Goal: Task Accomplishment & Management: Manage account settings

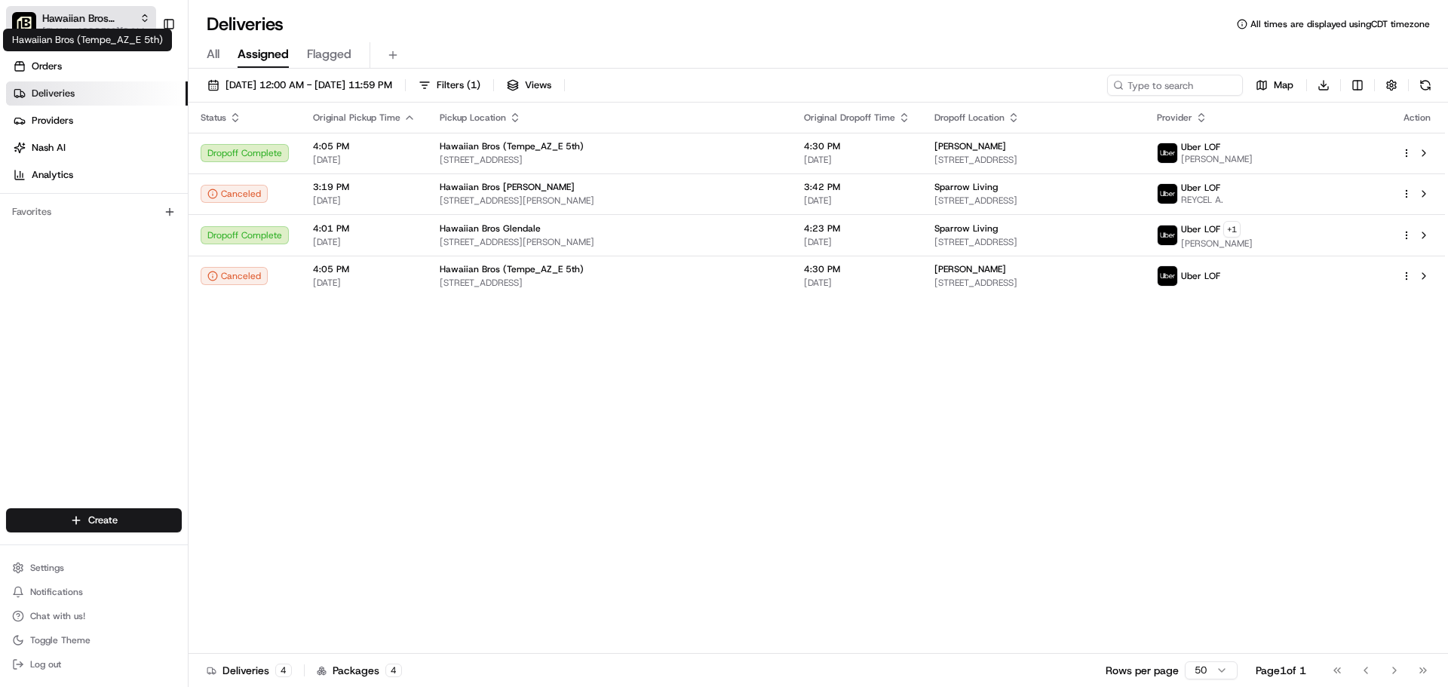
click at [95, 35] on div "Hawaiian Bros (Tempe_AZ_E 5th) Hawaiian Bros (Tempe_AZ_E 5th)" at bounding box center [87, 40] width 169 height 23
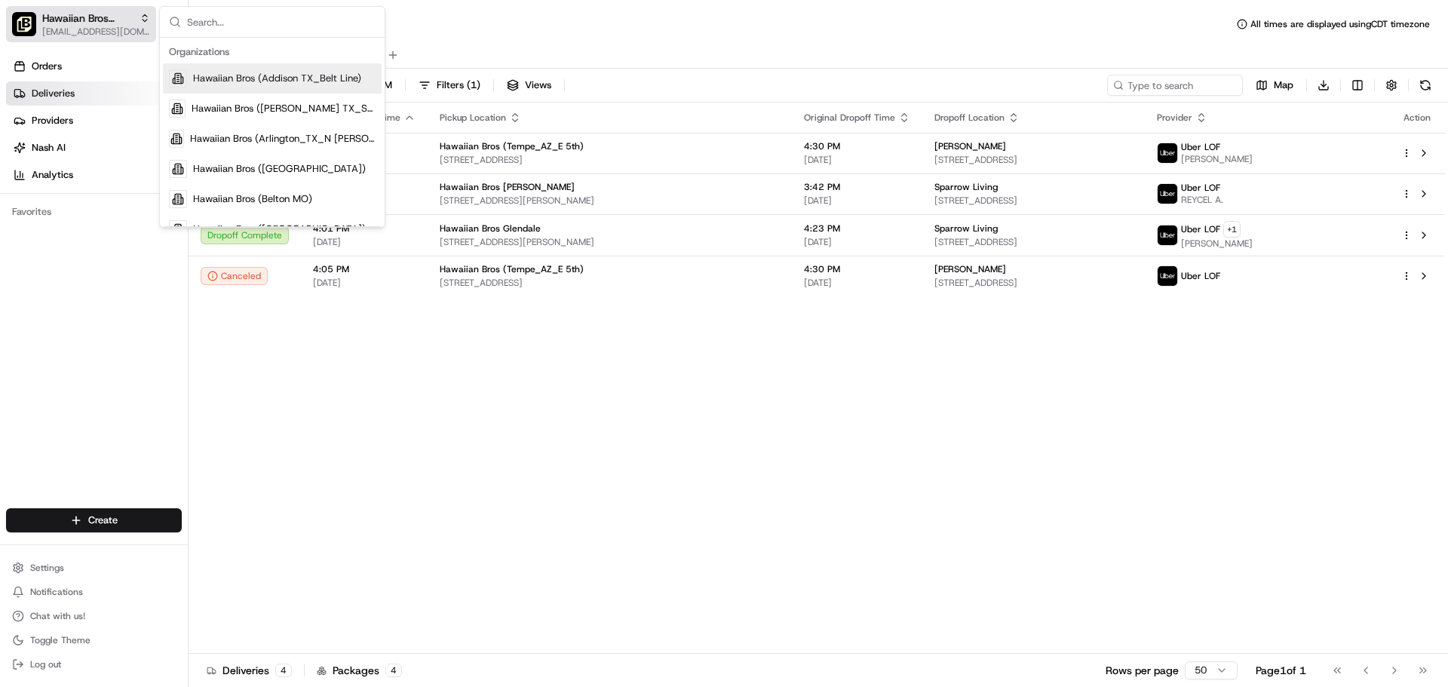
click at [100, 7] on button "Hawaiian Bros (Tempe_AZ_E 5th) [EMAIL_ADDRESS][DOMAIN_NAME]" at bounding box center [81, 24] width 150 height 36
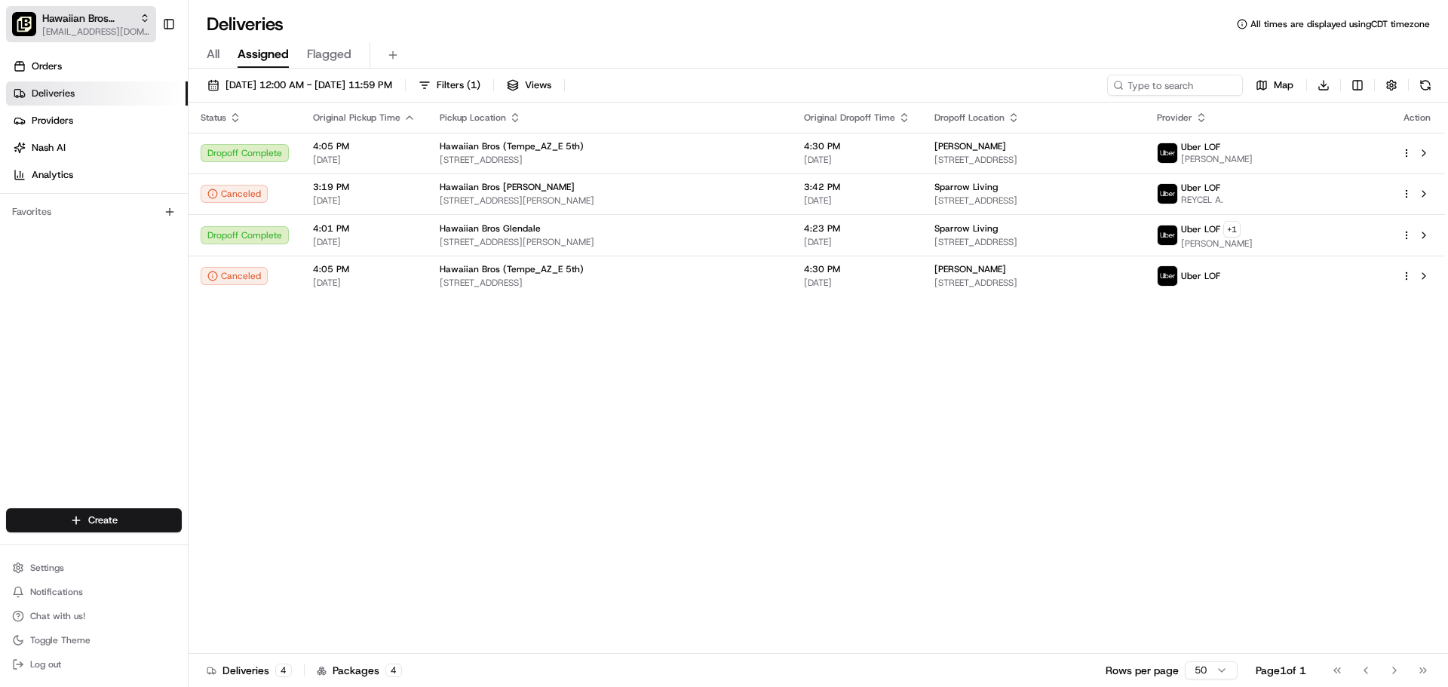
click at [100, 20] on span "Hawaiian Bros (Tempe_AZ_E 5th)" at bounding box center [87, 18] width 91 height 15
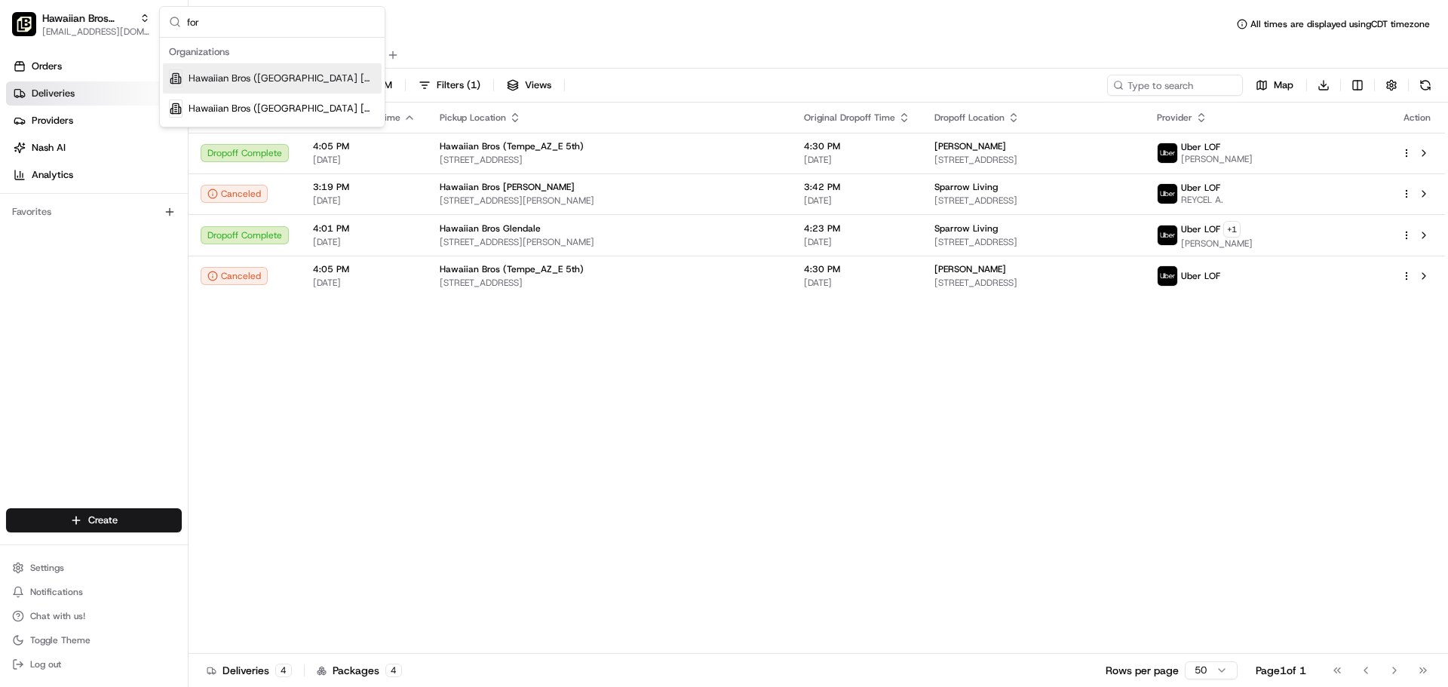
type input "for"
click at [222, 81] on span "Hawaiian Bros ([GEOGRAPHIC_DATA] [GEOGRAPHIC_DATA] [PERSON_NAME])" at bounding box center [282, 79] width 187 height 14
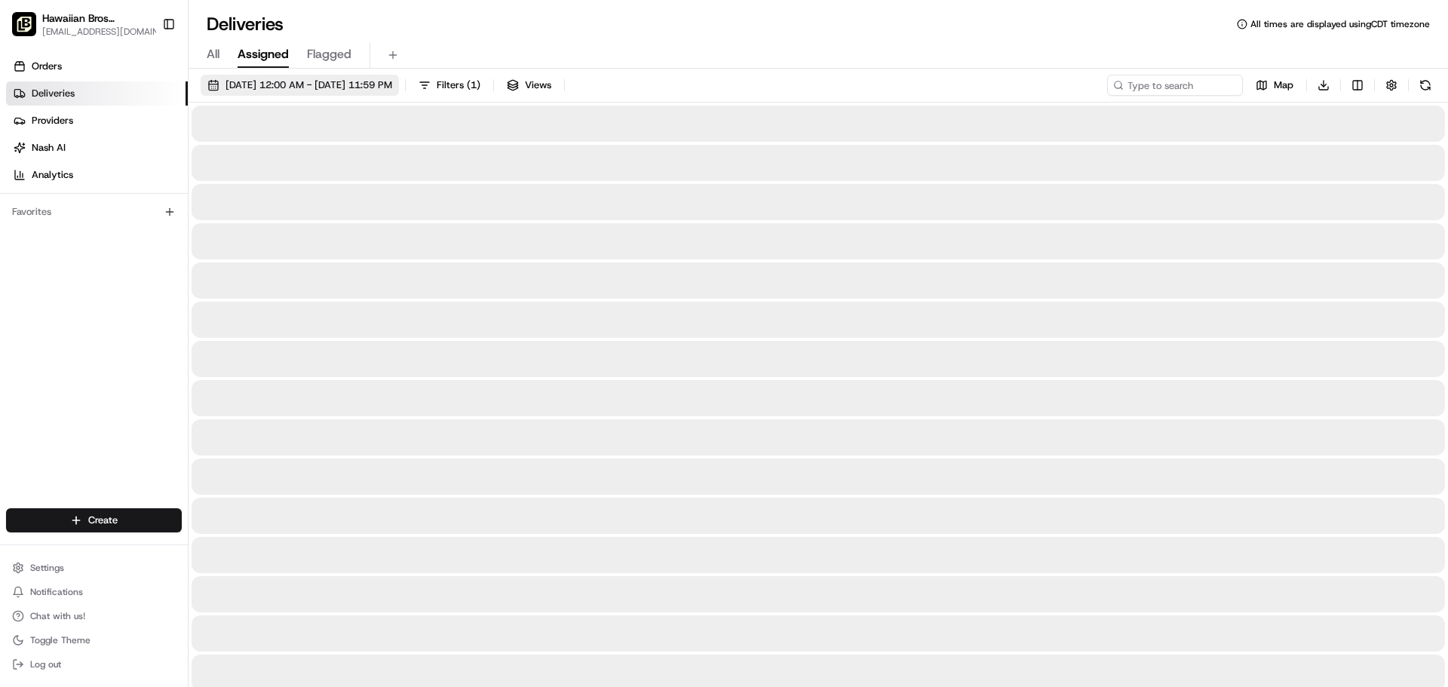
click at [302, 84] on span "[DATE] 12:00 AM - [DATE] 11:59 PM" at bounding box center [308, 85] width 167 height 14
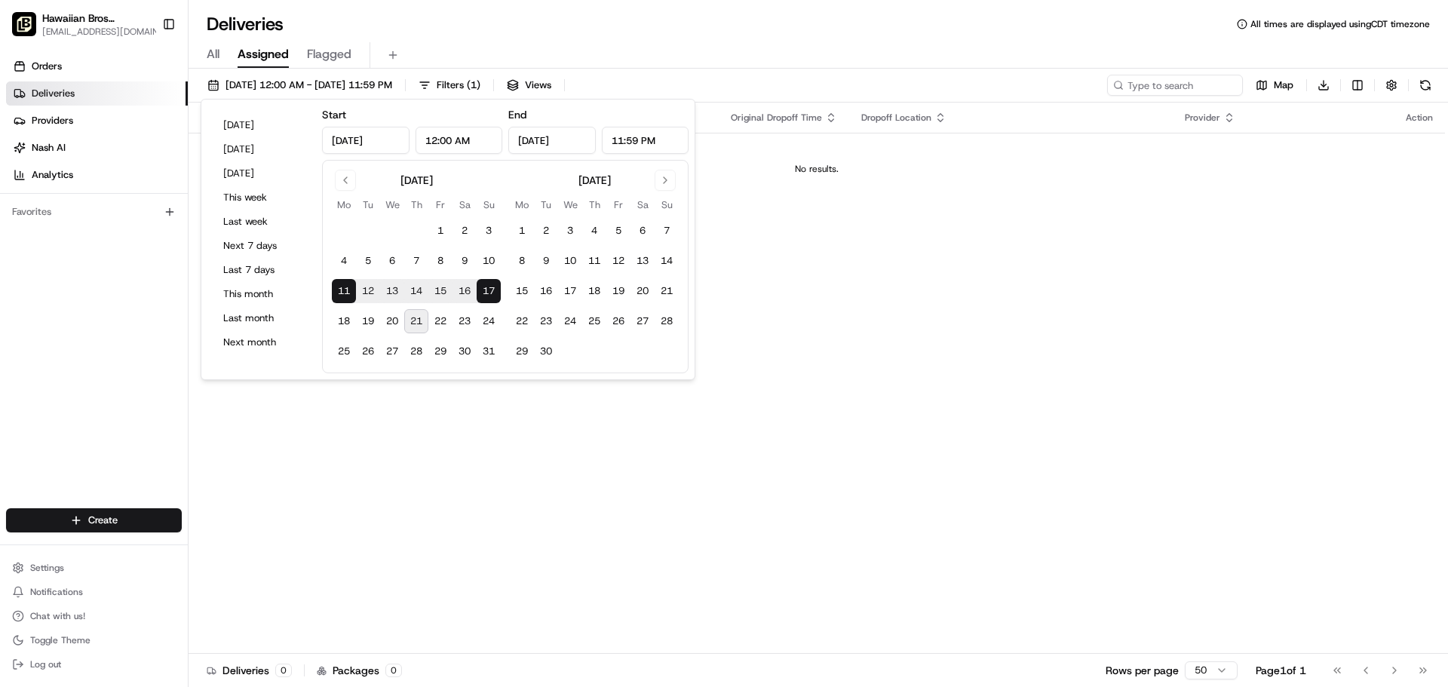
click at [413, 322] on button "21" at bounding box center [416, 321] width 24 height 24
type input "[DATE]"
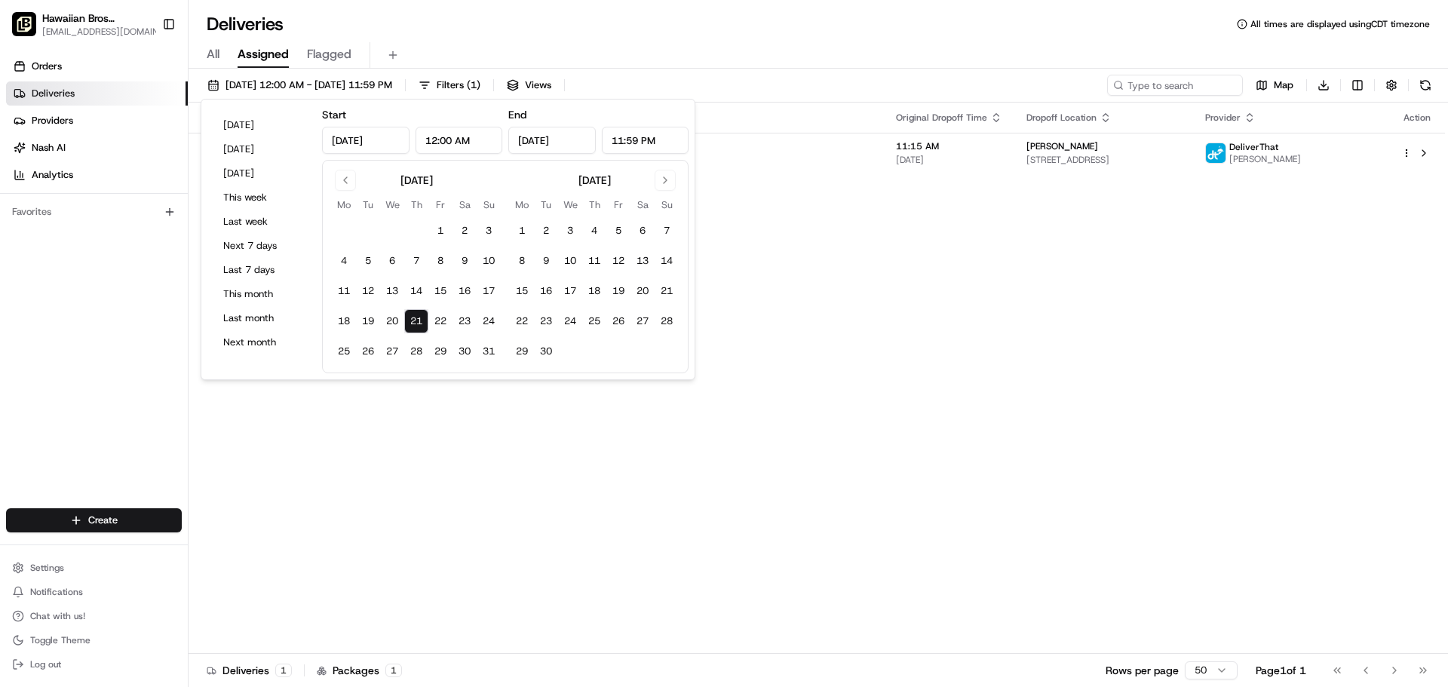
click at [452, 433] on div "Status Original Pickup Time Pickup Location Original Dropoff Time Dropoff Locat…" at bounding box center [817, 378] width 1256 height 551
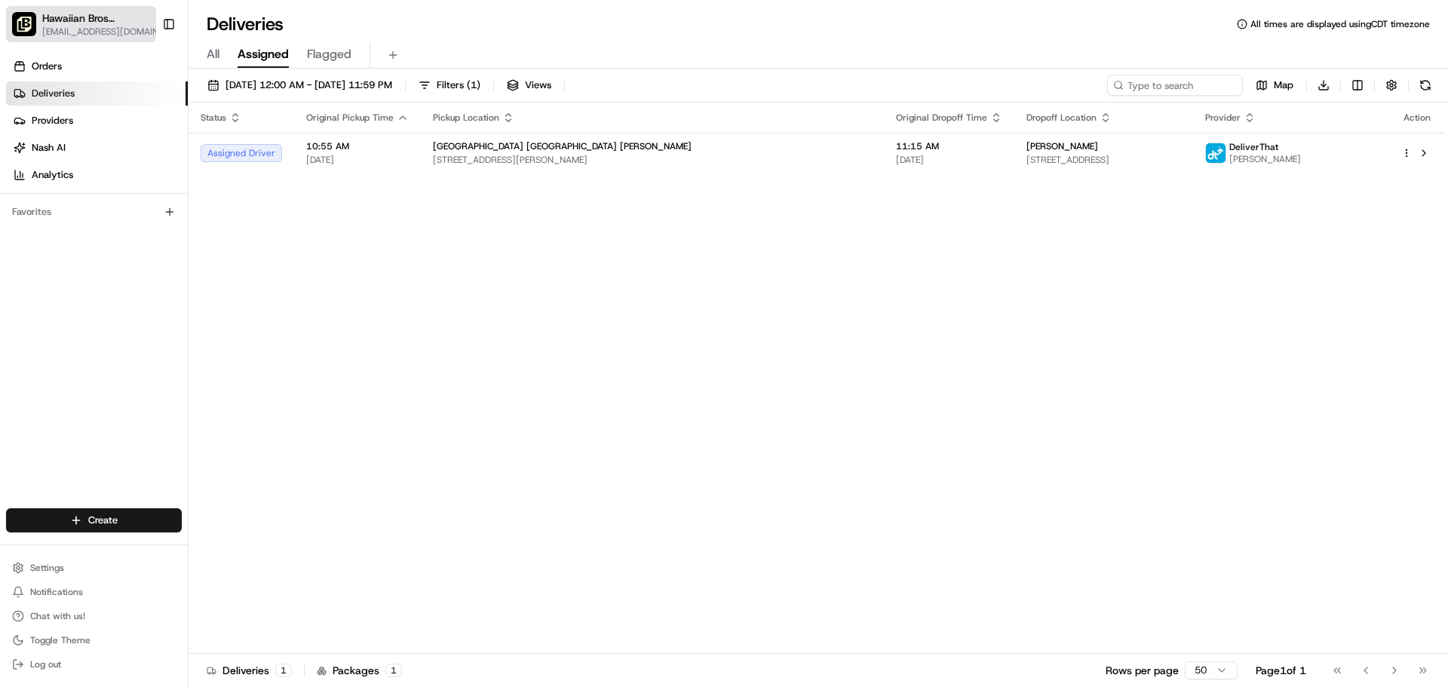
click at [60, 30] on span "[EMAIL_ADDRESS][DOMAIN_NAME]" at bounding box center [104, 32] width 124 height 12
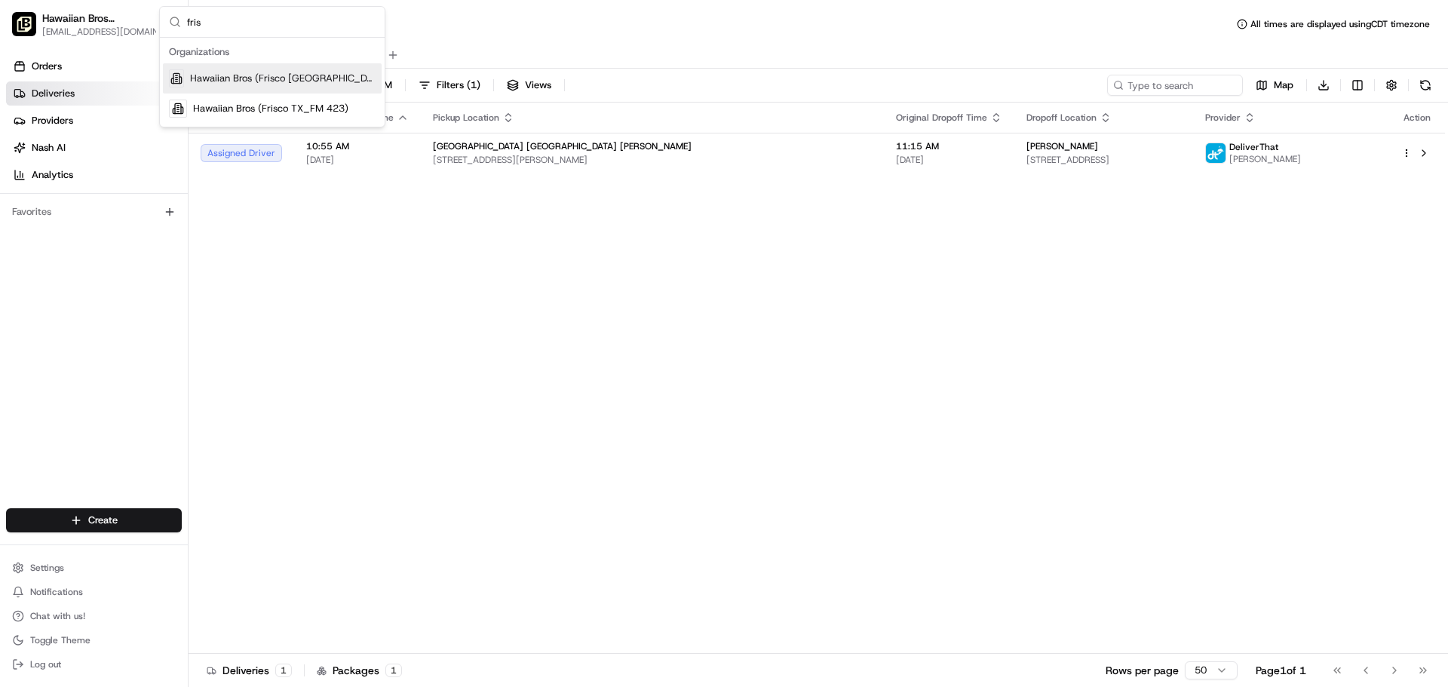
type input "fris"
click at [289, 87] on div "Hawaiian Bros (Frisco [GEOGRAPHIC_DATA] Pkwy)" at bounding box center [272, 78] width 219 height 30
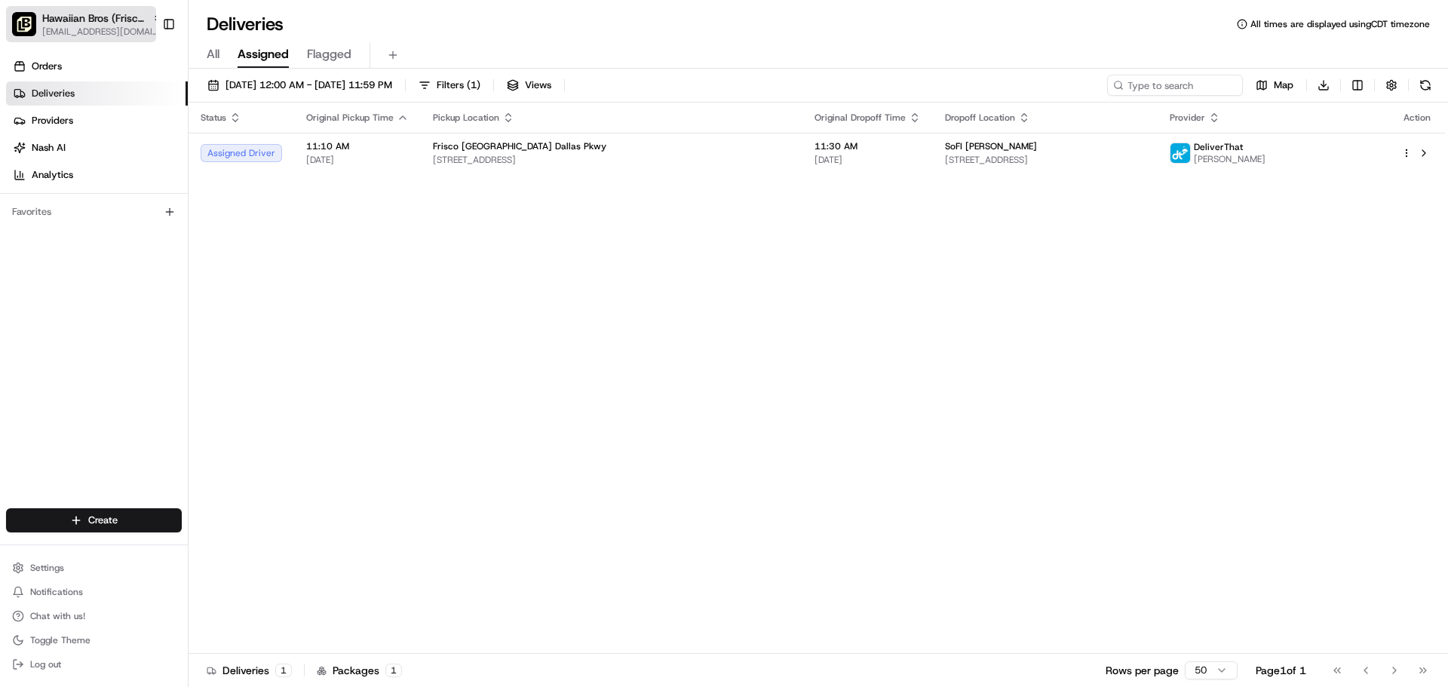
click at [112, 17] on span "Hawaiian Bros (Frisco [GEOGRAPHIC_DATA] Pkwy)" at bounding box center [94, 18] width 104 height 15
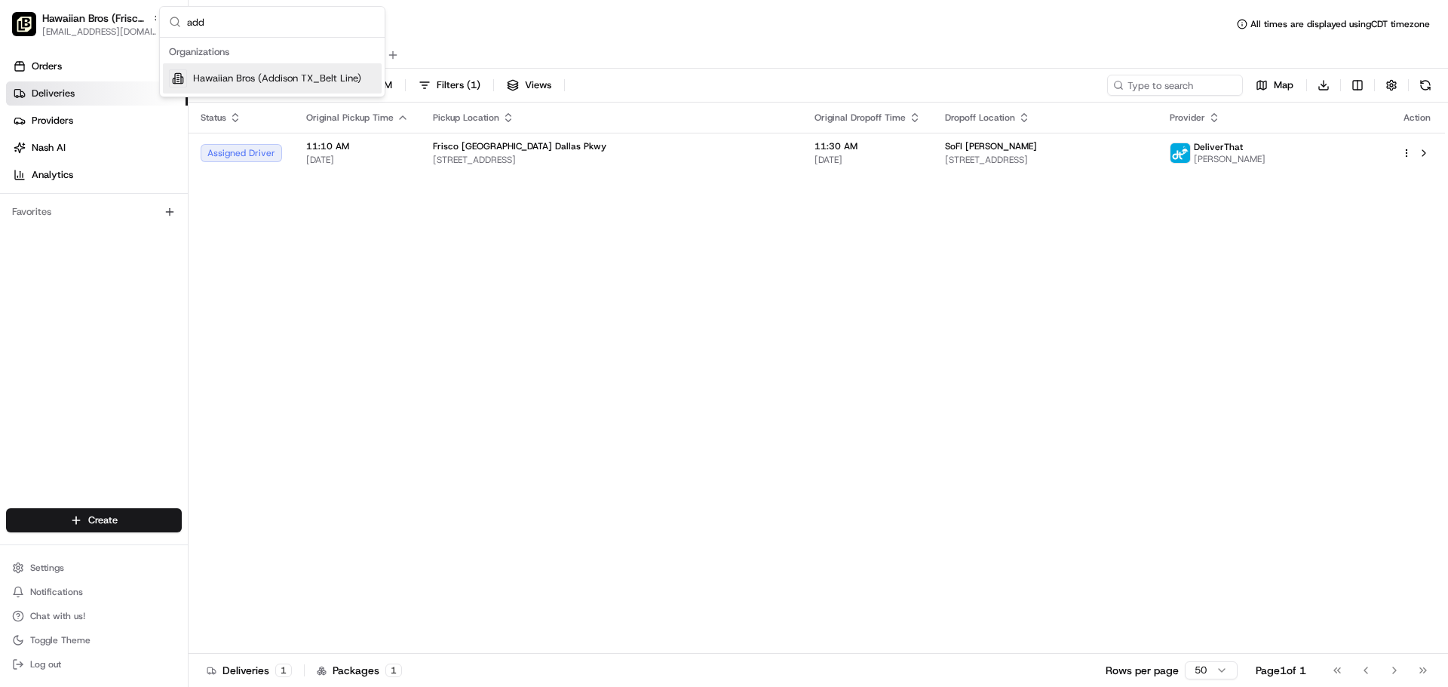
type input "add"
click at [273, 81] on span "Hawaiian Bros (Addison TX_Belt Line)" at bounding box center [277, 79] width 168 height 14
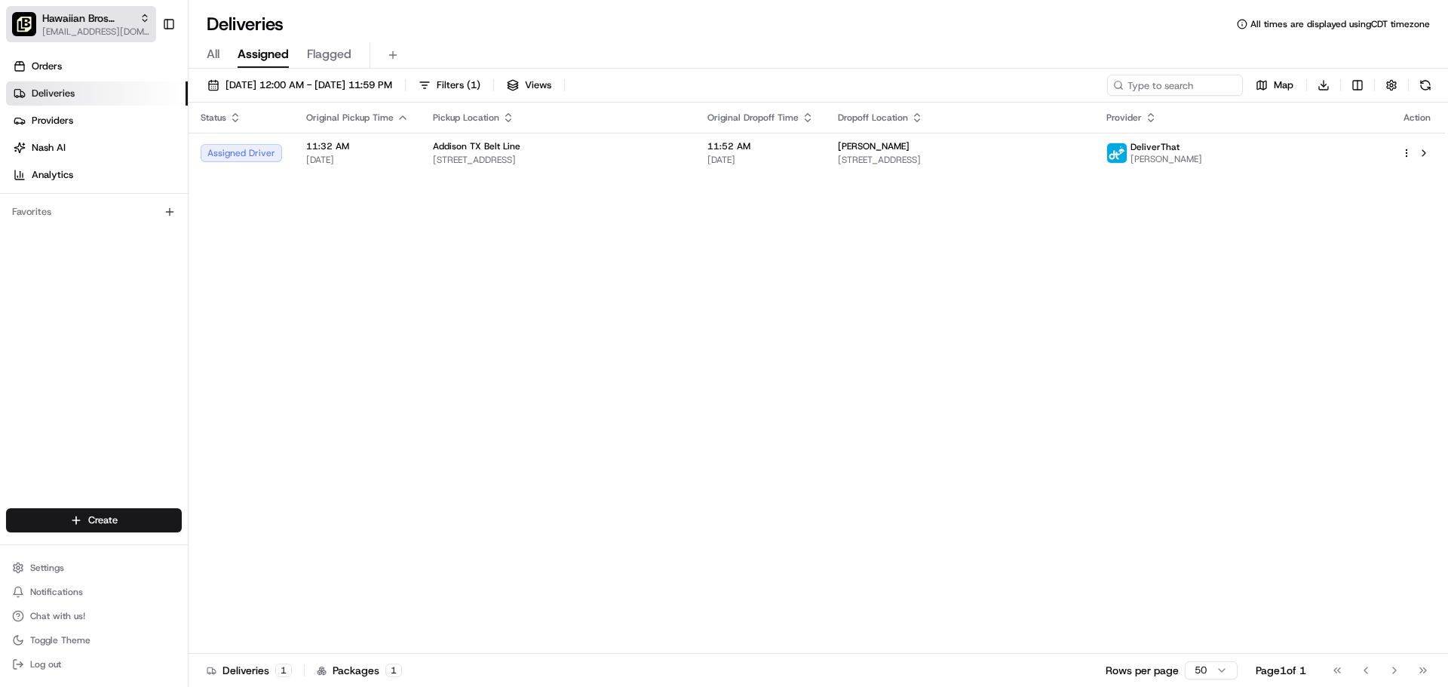
click at [106, 29] on span "[EMAIL_ADDRESS][DOMAIN_NAME]" at bounding box center [96, 32] width 108 height 12
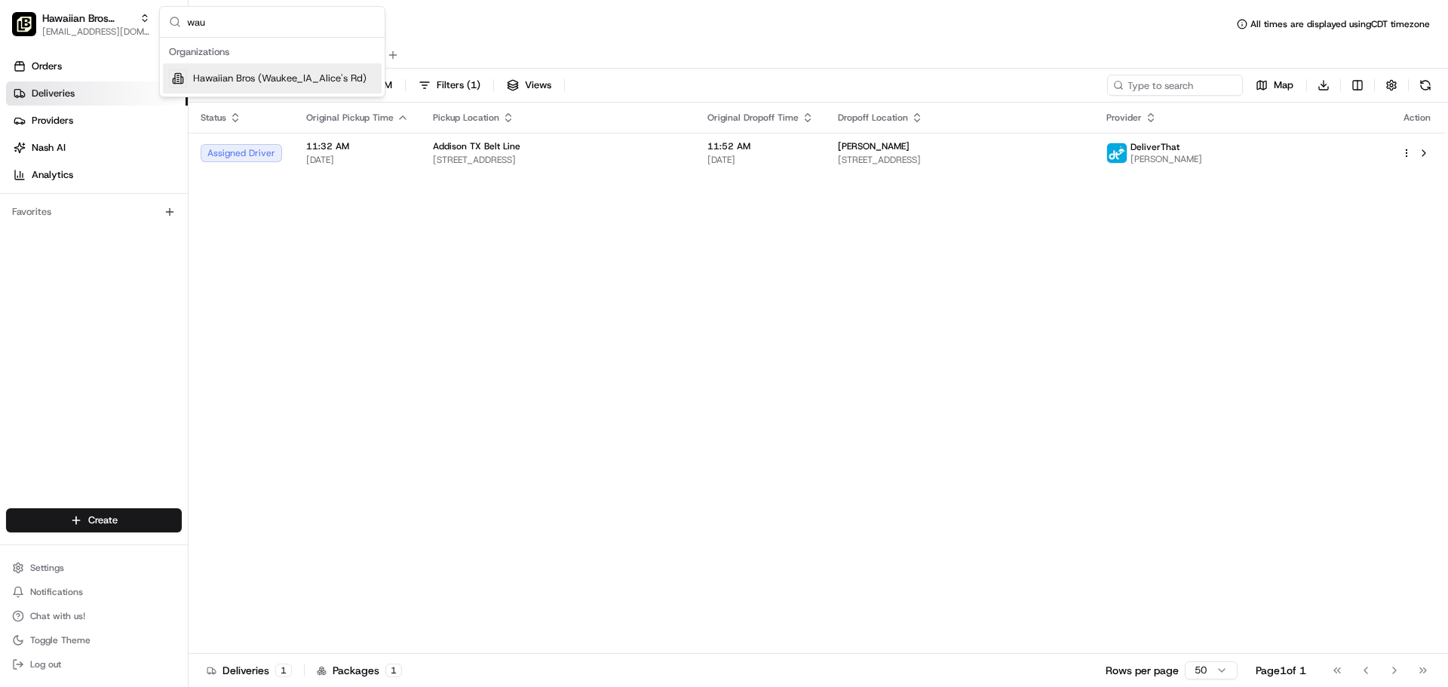
type input "wau"
click at [247, 66] on div "Hawaiian Bros (Waukee_IA_Alice's Rd)" at bounding box center [272, 78] width 219 height 30
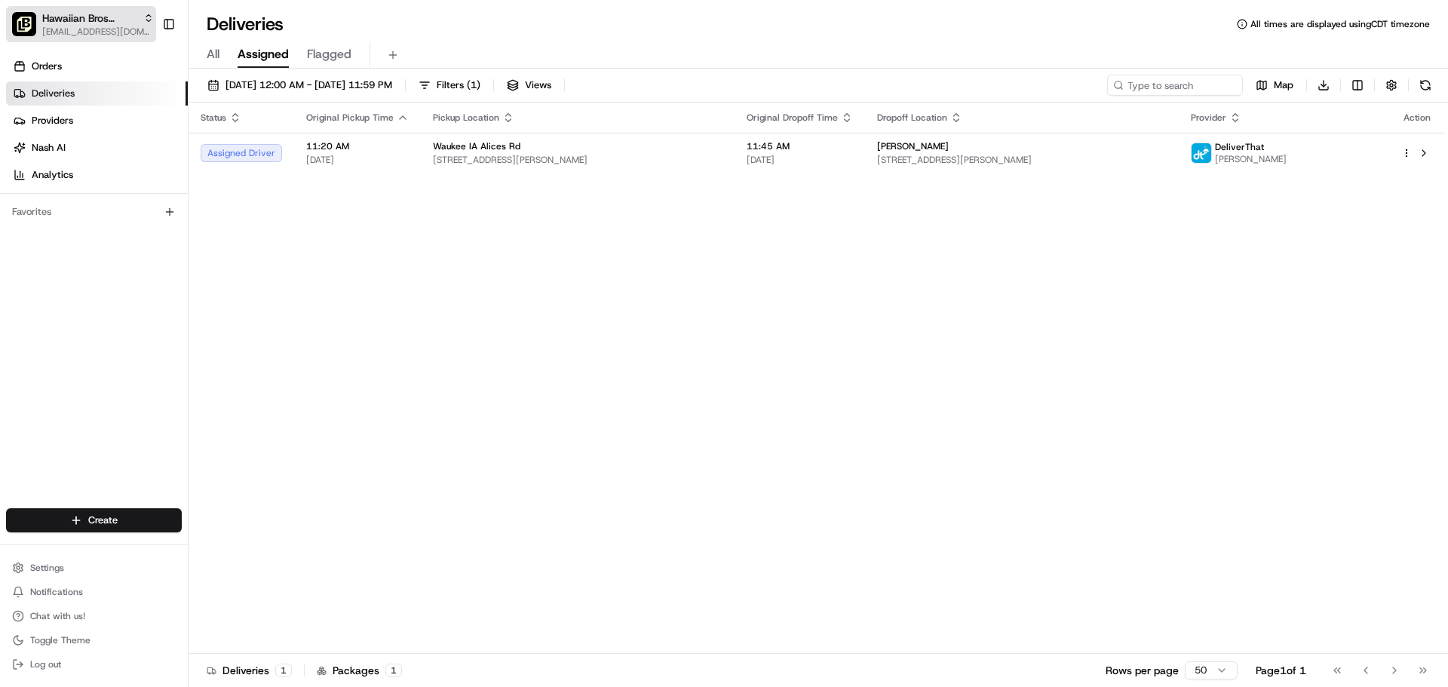
click at [87, 25] on span "Hawaiian Bros (Waukee_IA_Alice's Rd)" at bounding box center [89, 18] width 95 height 15
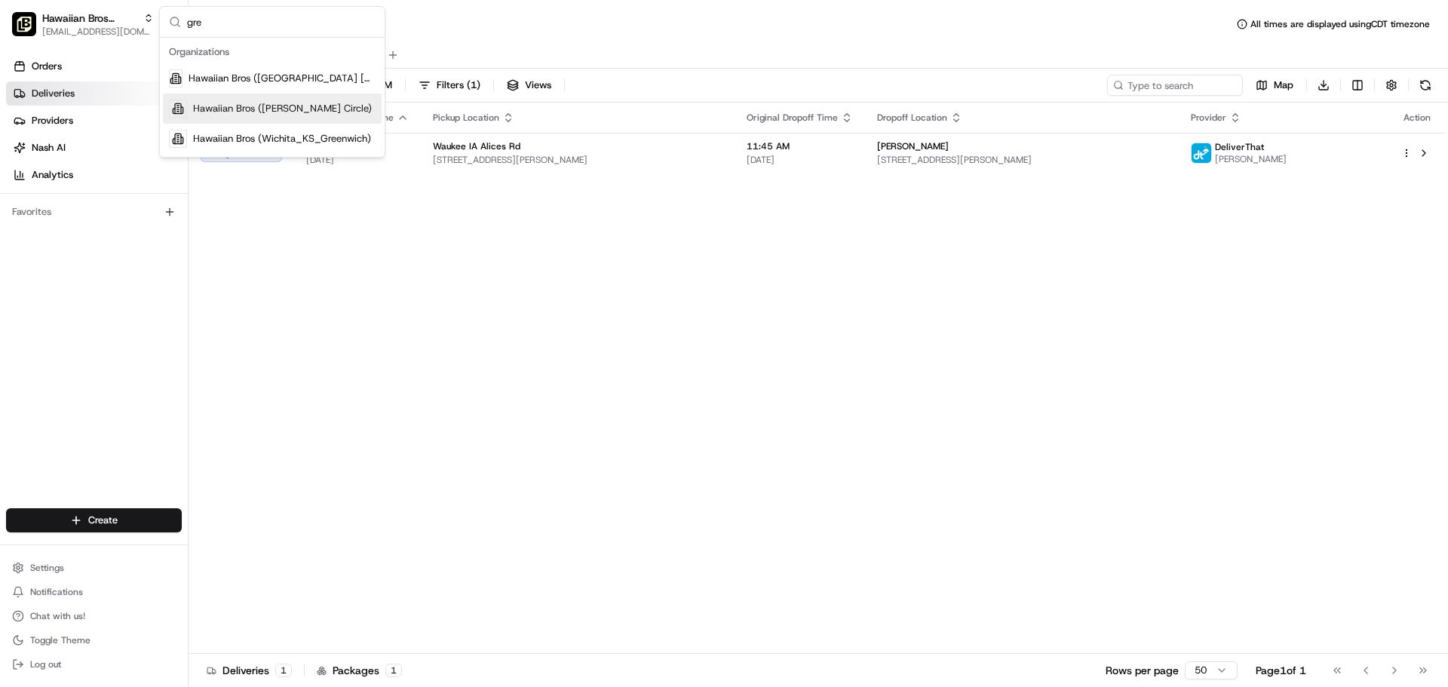
type input "gre"
click at [242, 104] on span "Hawaiian Bros ([PERSON_NAME] Circle)" at bounding box center [282, 109] width 179 height 14
